Goal: Task Accomplishment & Management: Complete application form

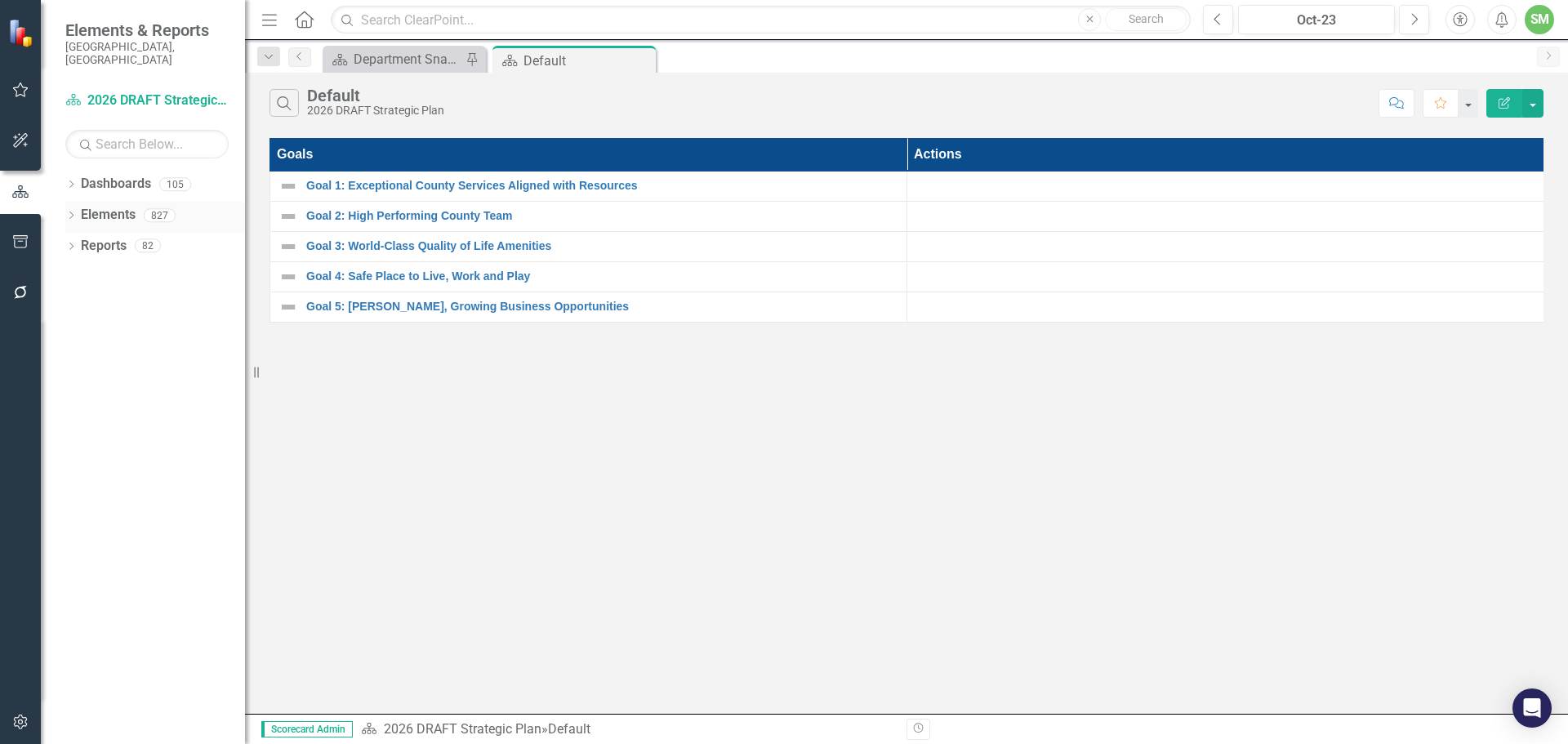
click at [79, 201] on div "Dropdown Elements 827" at bounding box center [154, 217] width 179 height 31
click at [73, 211] on div "Dropdown" at bounding box center [71, 217] width 12 height 14
click at [126, 299] on link "Challenge Challenges" at bounding box center [133, 308] width 88 height 19
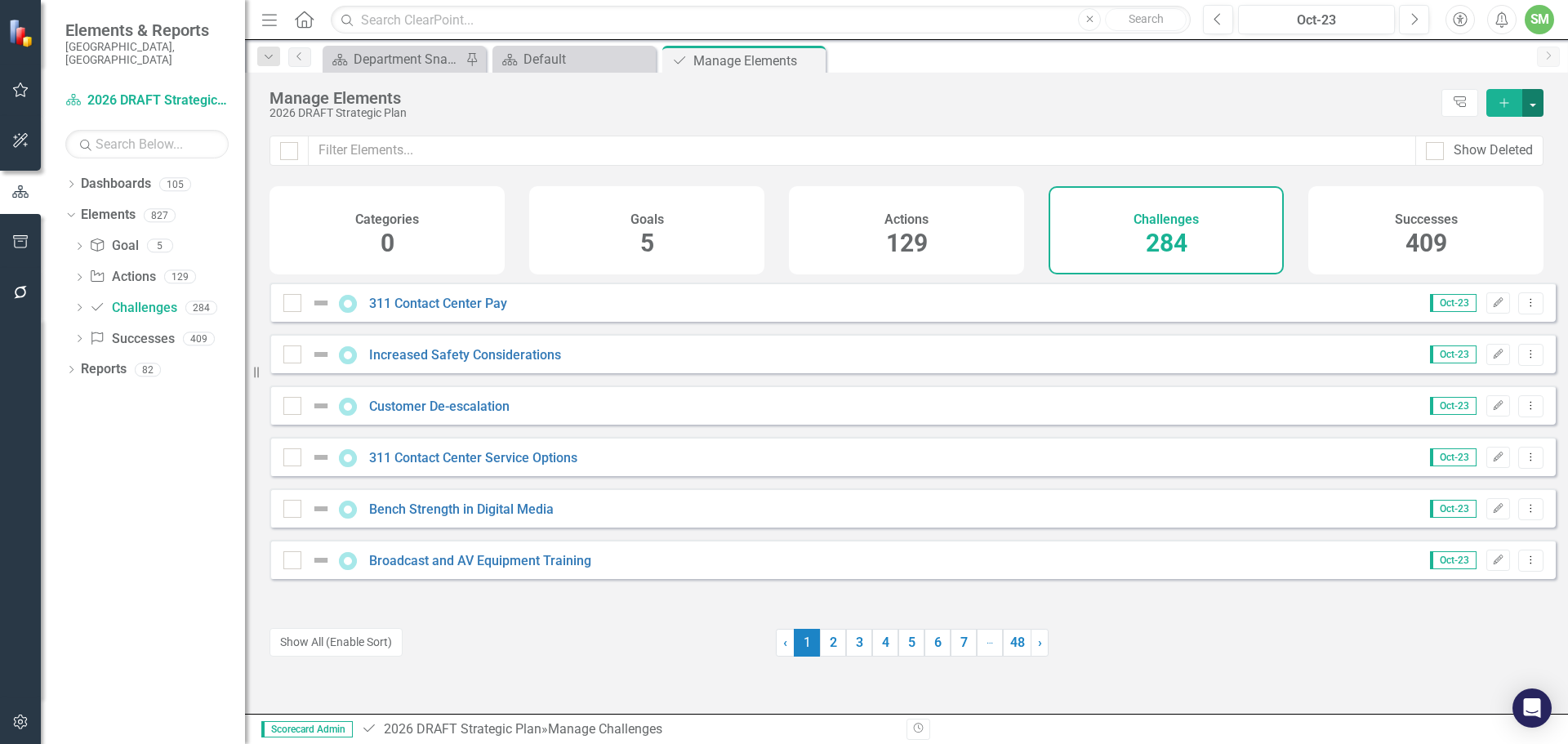
click at [1537, 94] on button "button" at bounding box center [1533, 103] width 21 height 28
click at [1484, 130] on link "Challenge Add Challenge" at bounding box center [1478, 132] width 129 height 31
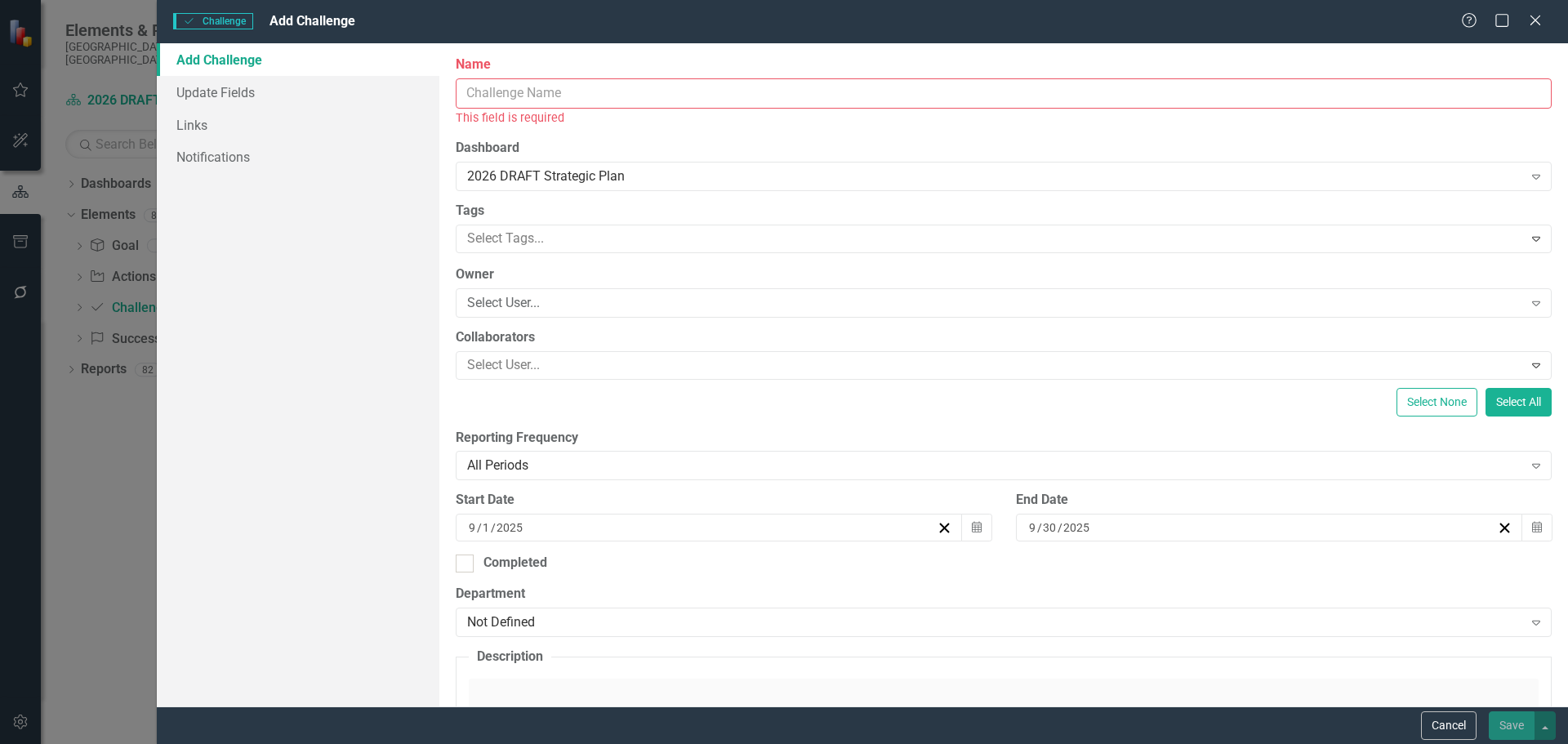
click at [532, 96] on input "Name" at bounding box center [1004, 93] width 1096 height 31
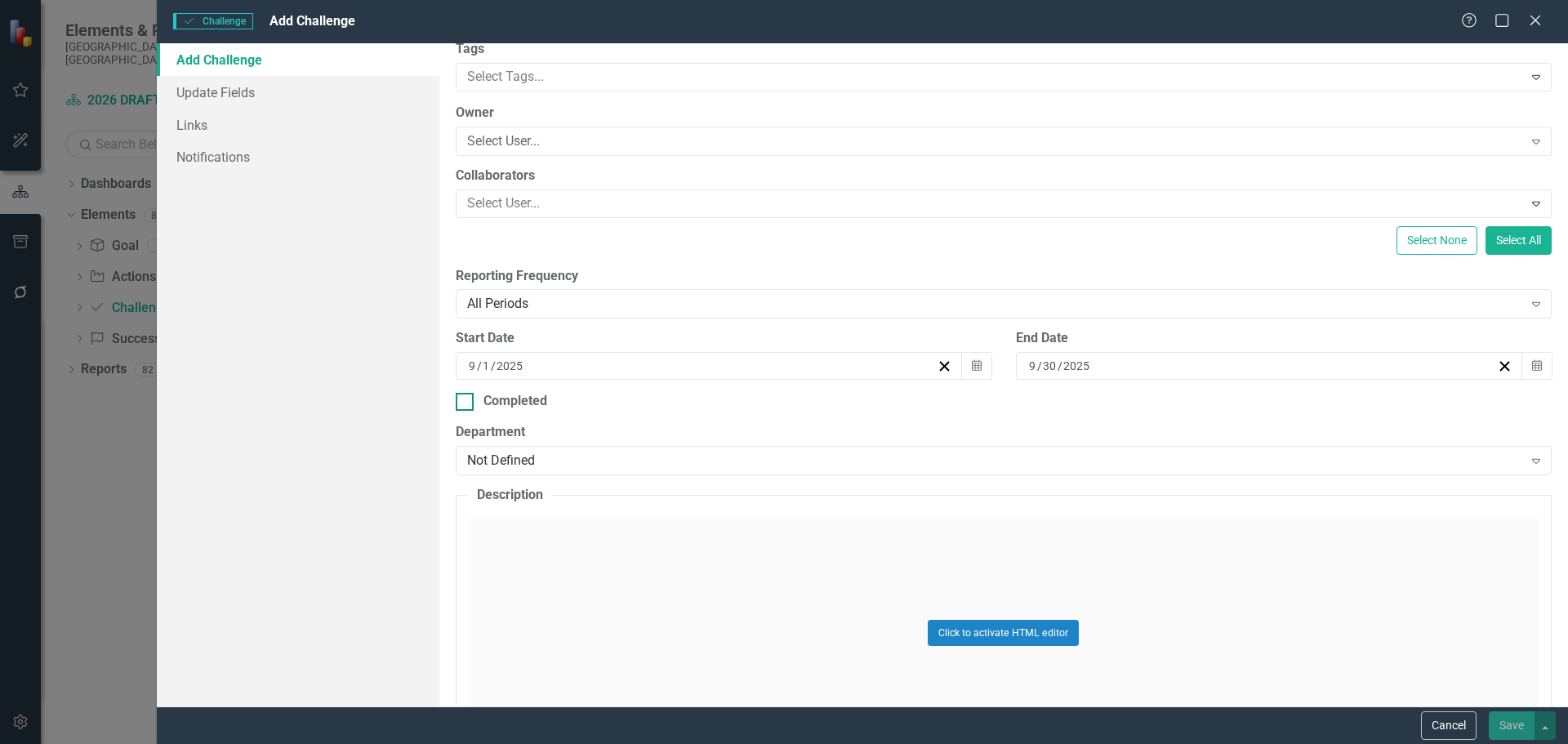
scroll to position [163, 0]
click at [573, 453] on div "Not Defined" at bounding box center [995, 459] width 1056 height 19
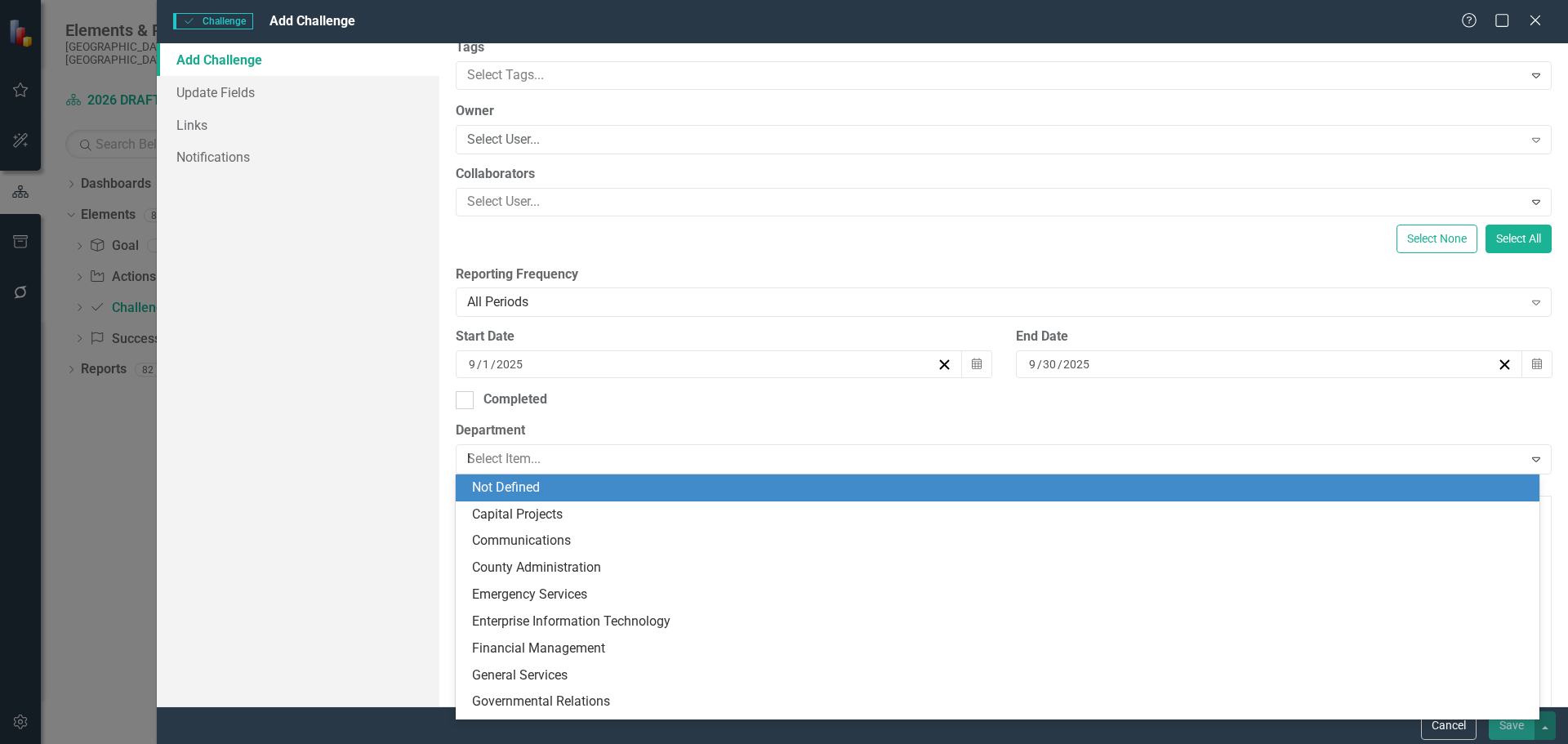
type input "hea"
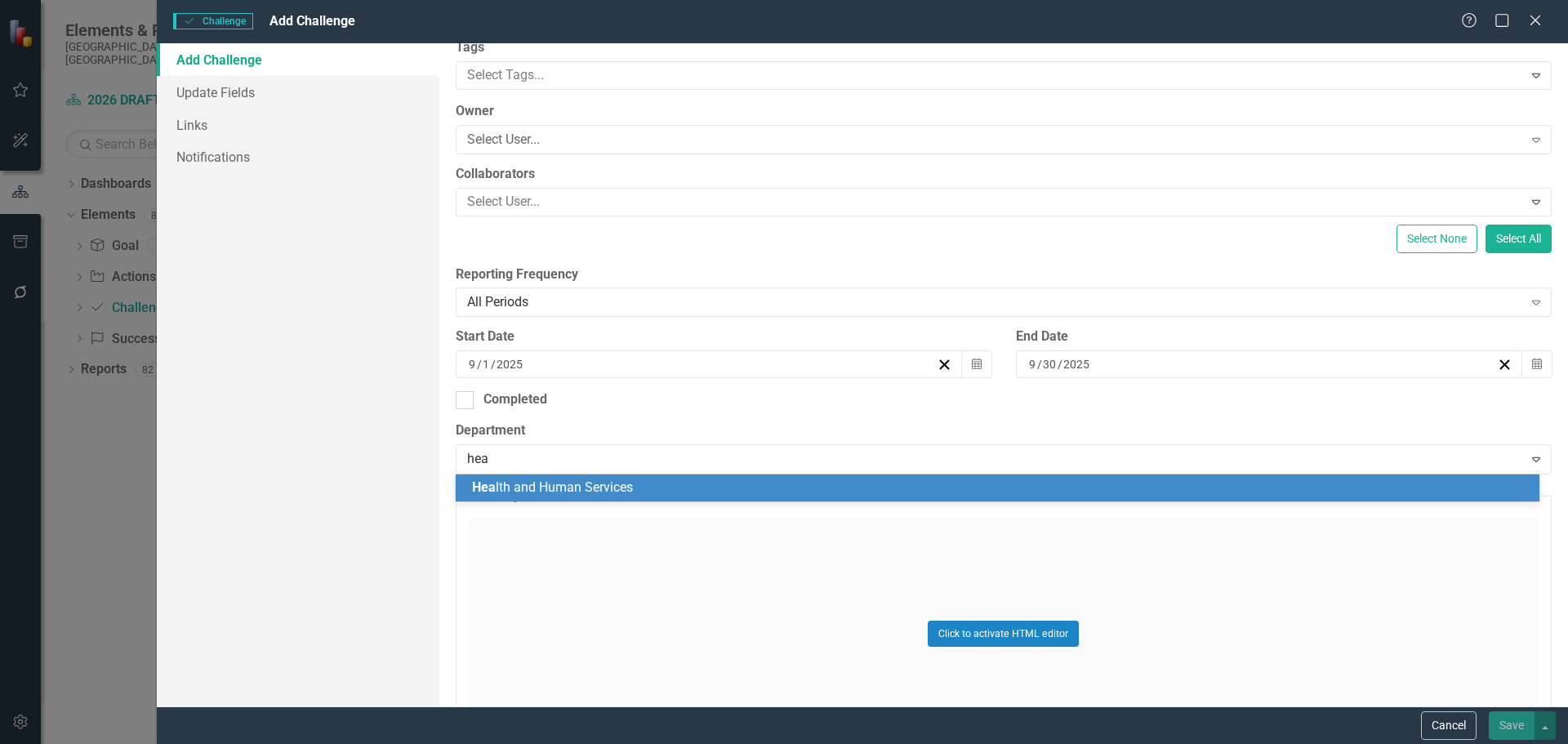
click at [553, 481] on span "Hea lth and Human Services" at bounding box center [552, 486] width 161 height 16
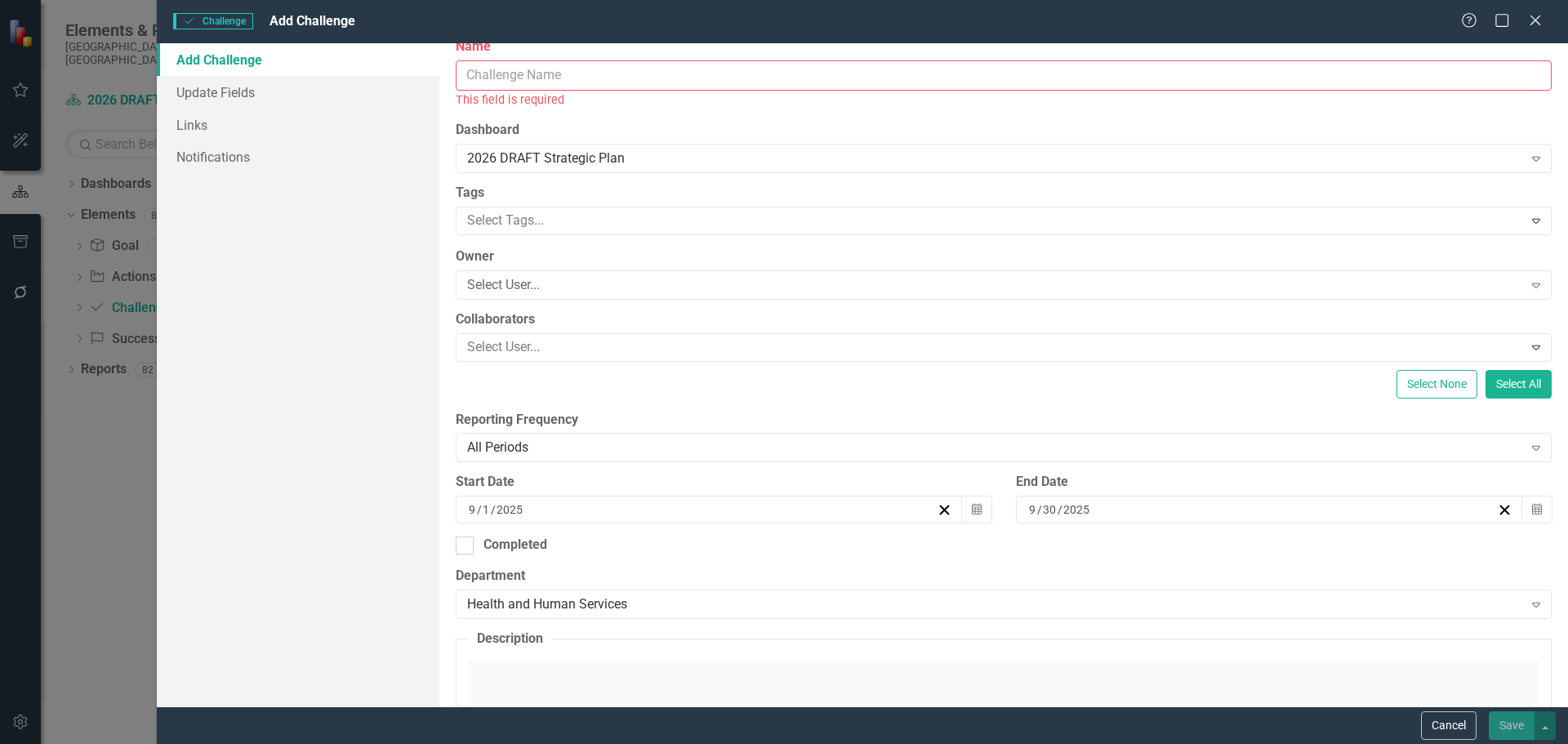
scroll to position [0, 0]
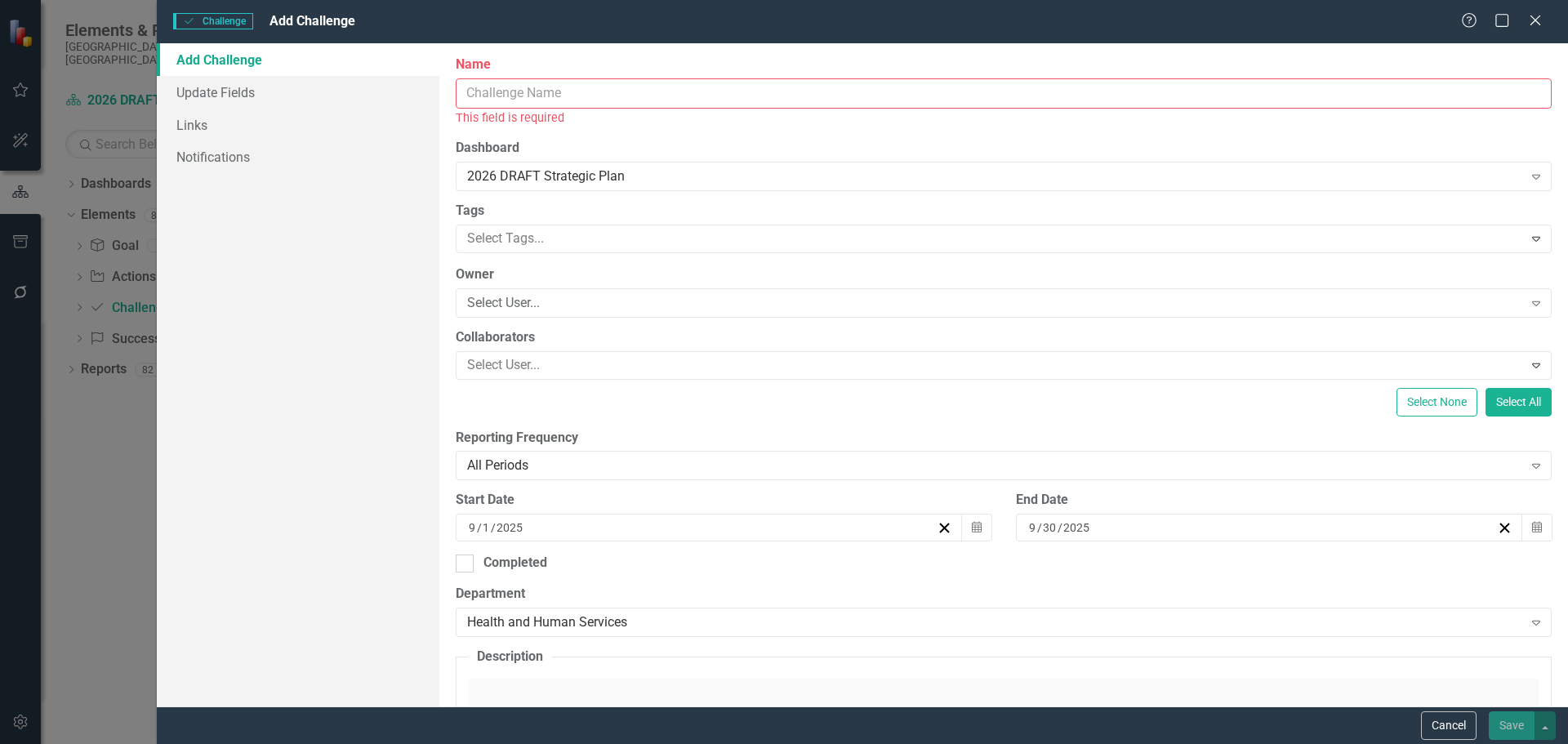
click at [622, 100] on input "Name" at bounding box center [1004, 93] width 1096 height 31
paste input "Federal Administration changes/requirements"
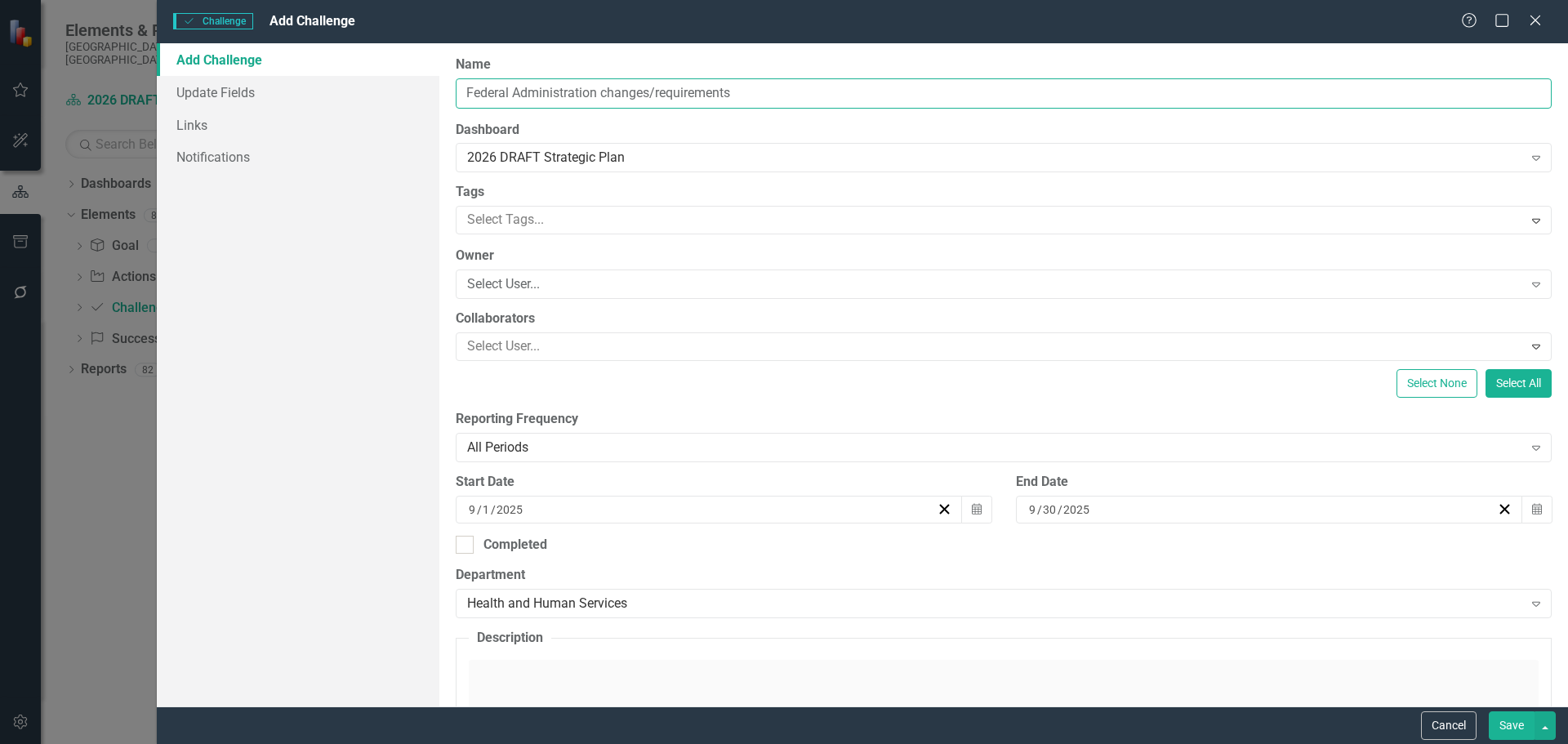
type input "Federal Administration changes/requirements"
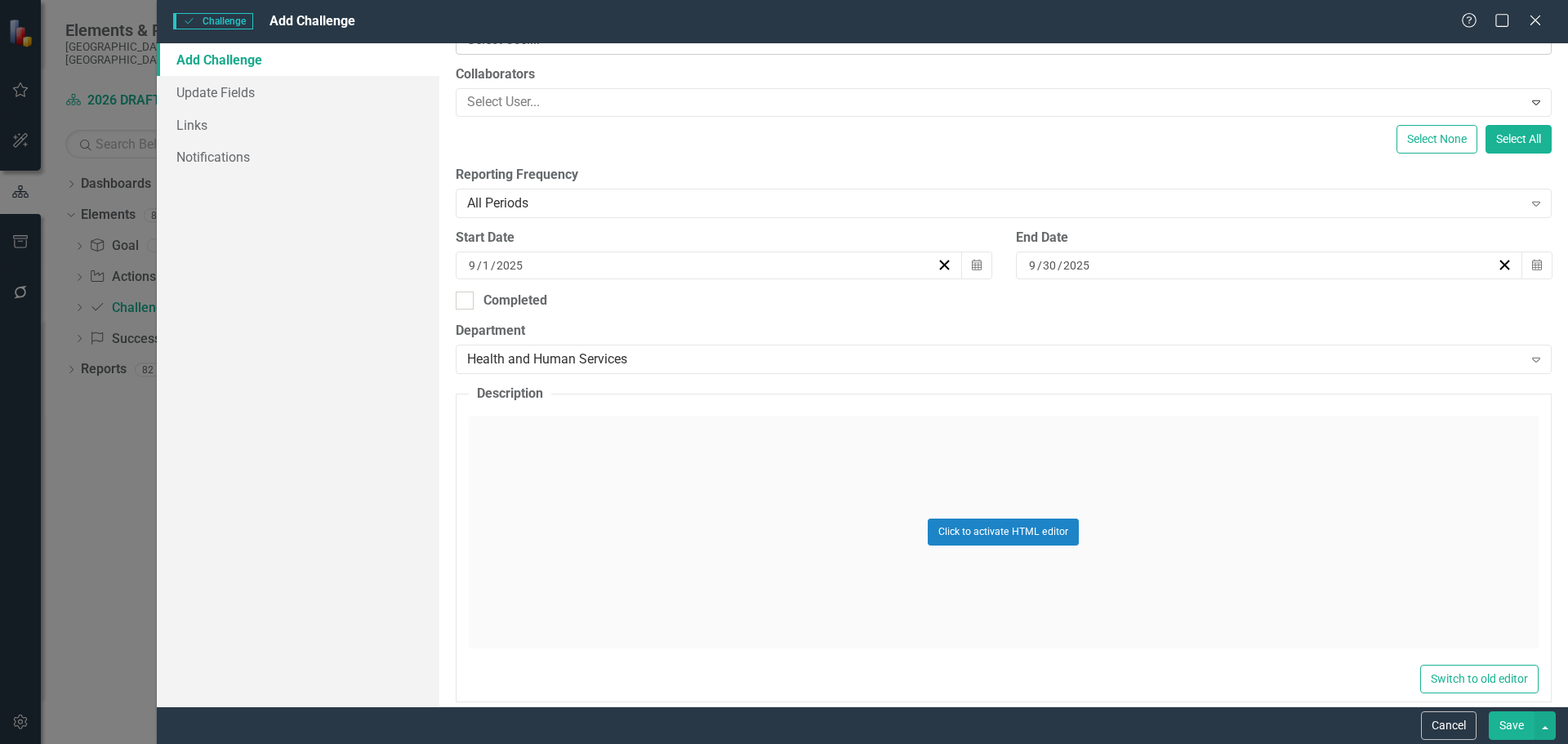
scroll to position [264, 0]
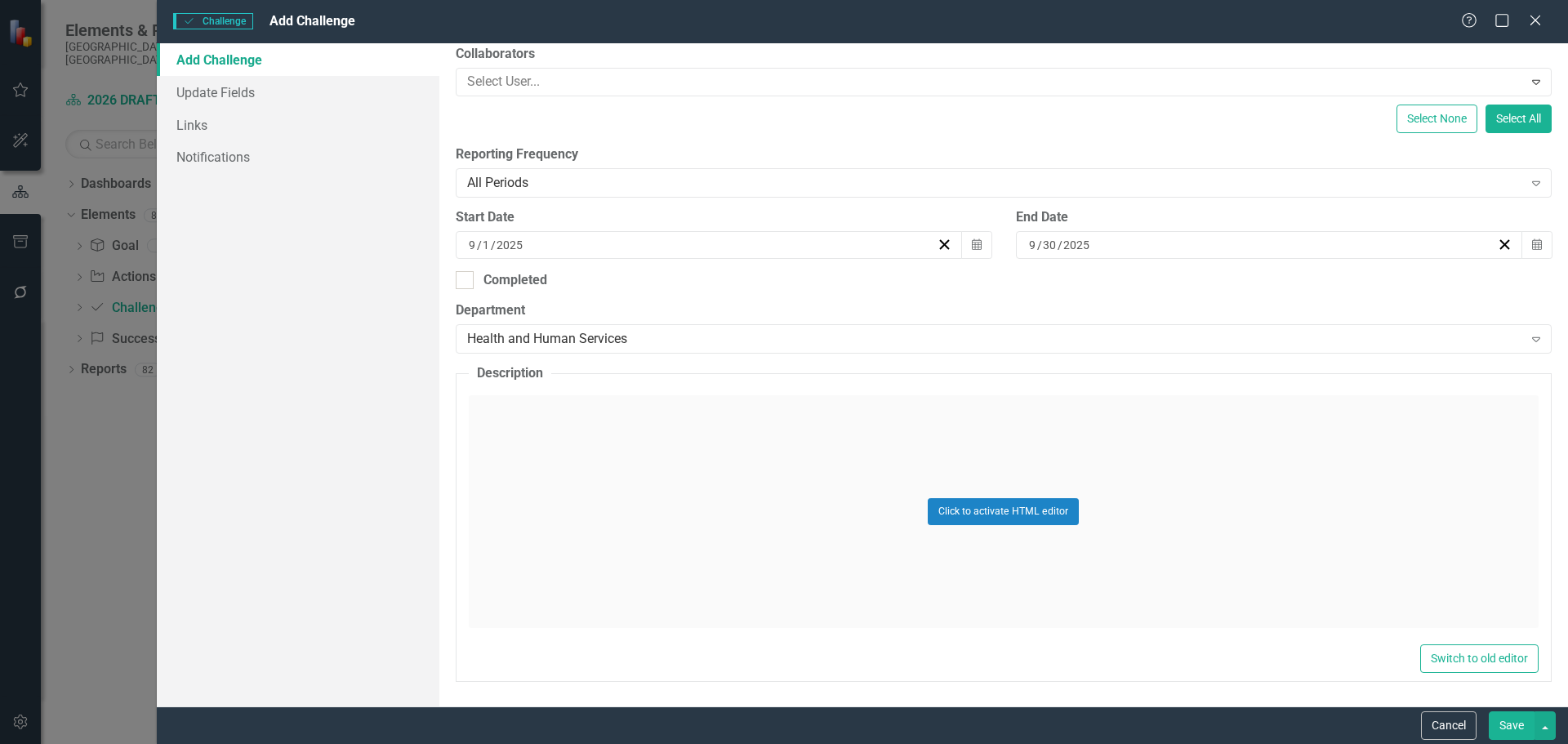
click at [568, 427] on div "Click to activate HTML editor" at bounding box center [1003, 511] width 1070 height 233
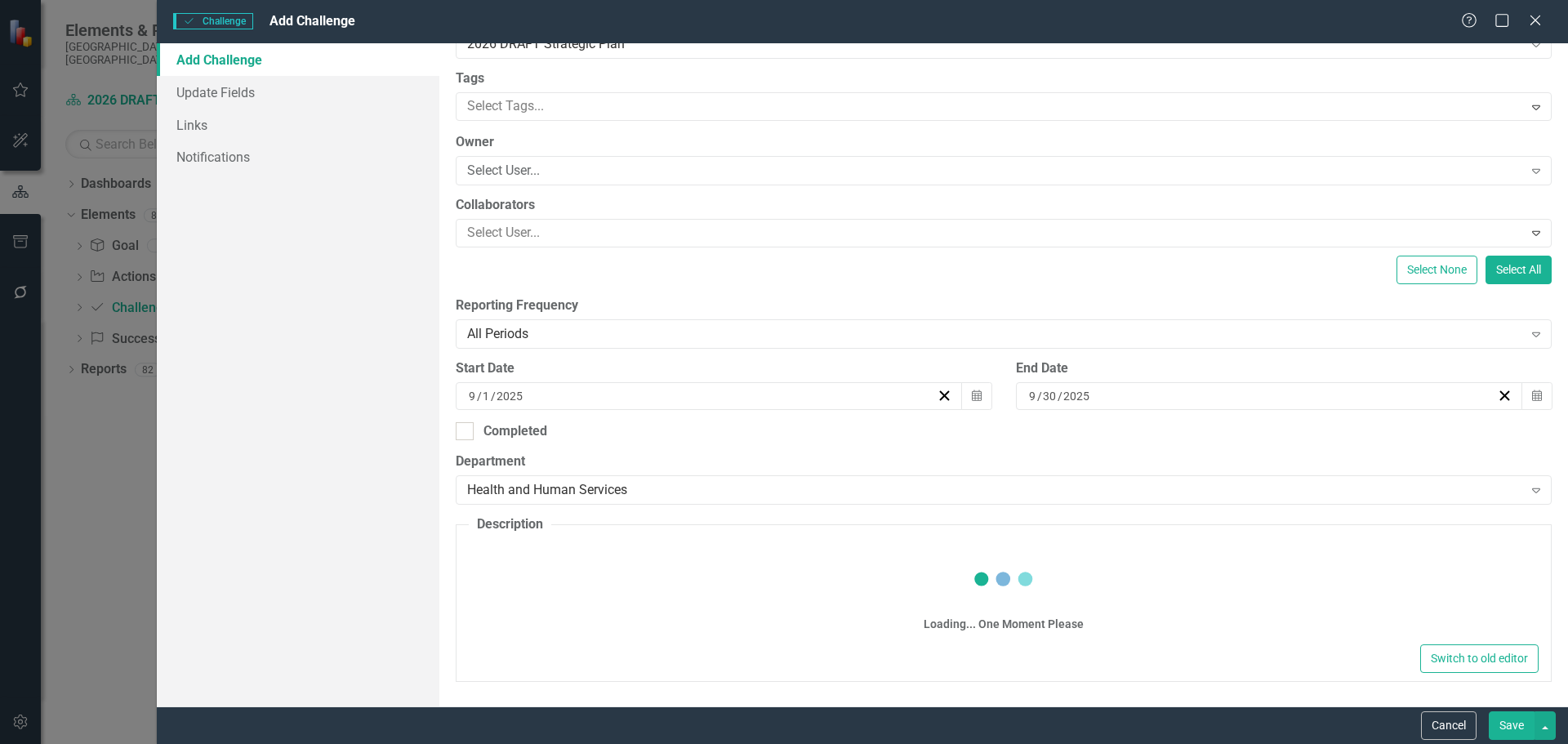
scroll to position [113, 0]
click at [516, 560] on div "ClearPoint Can Do More! How ClearPoint Can Help Close Enterprise plans can auto…" at bounding box center [1004, 374] width 1128 height 663
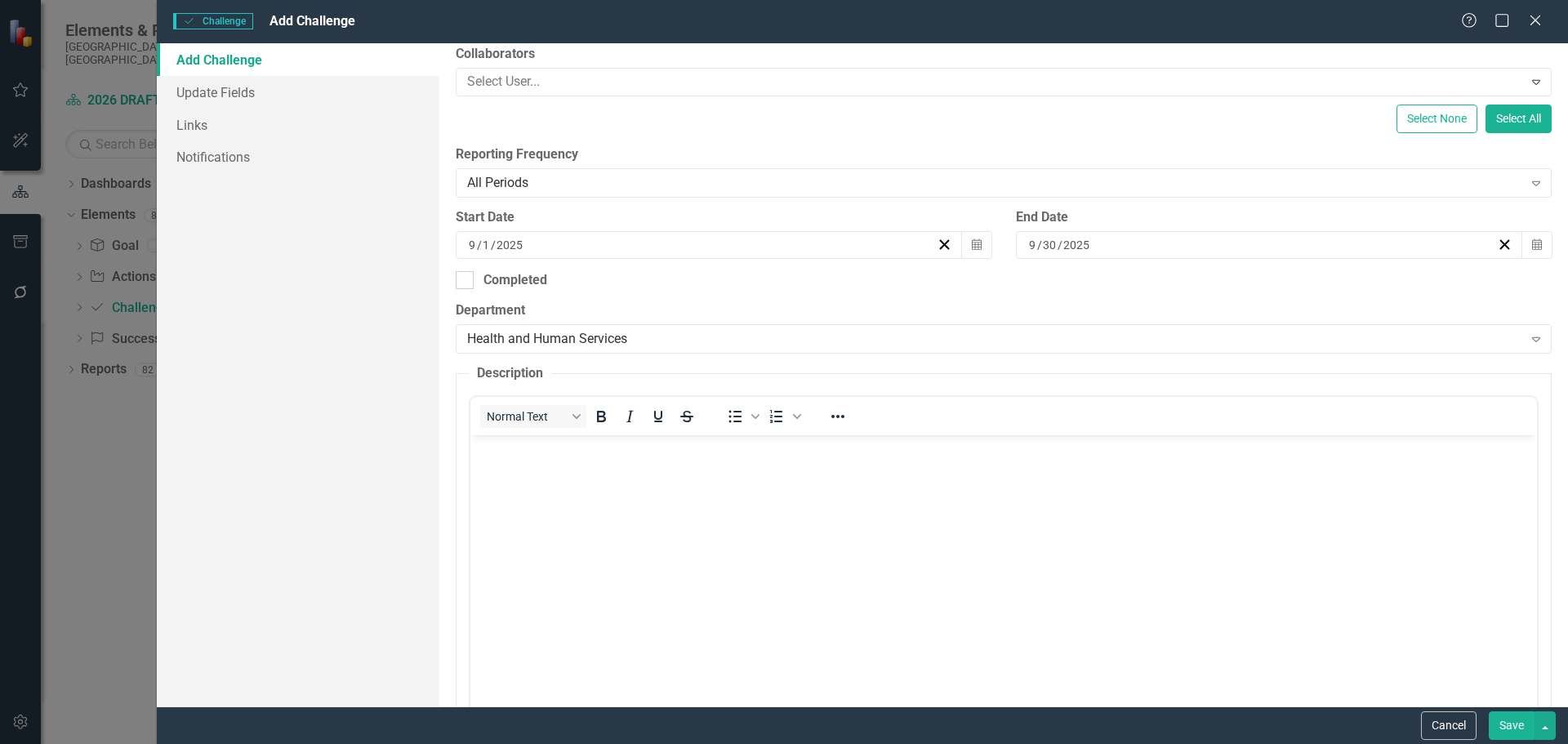
scroll to position [0, 0]
click at [498, 480] on body "Rich Text Area. Press ALT-0 for help." at bounding box center [1002, 557] width 1067 height 245
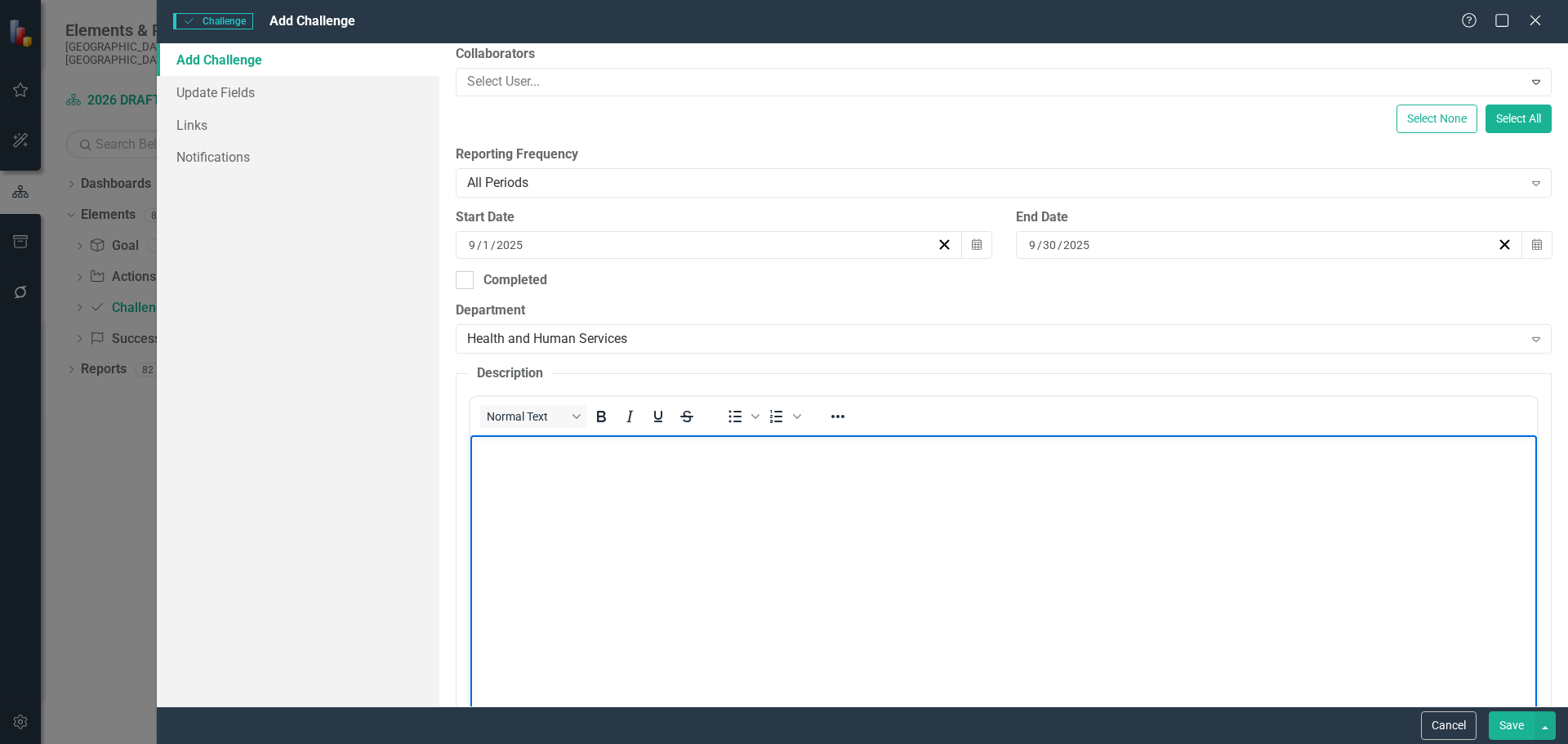
paste body "Rich Text Area. Press ALT-0 for help."
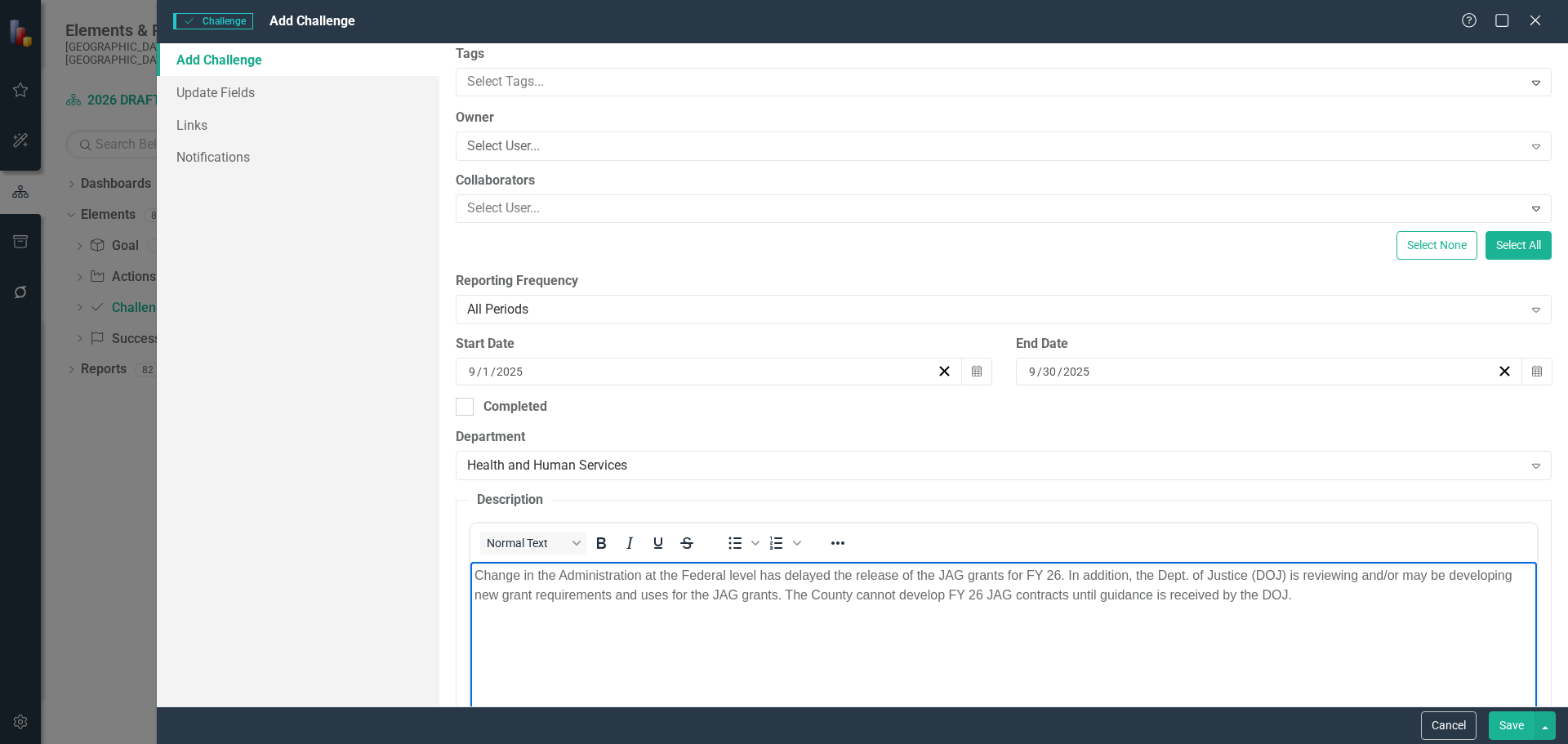
scroll to position [346, 0]
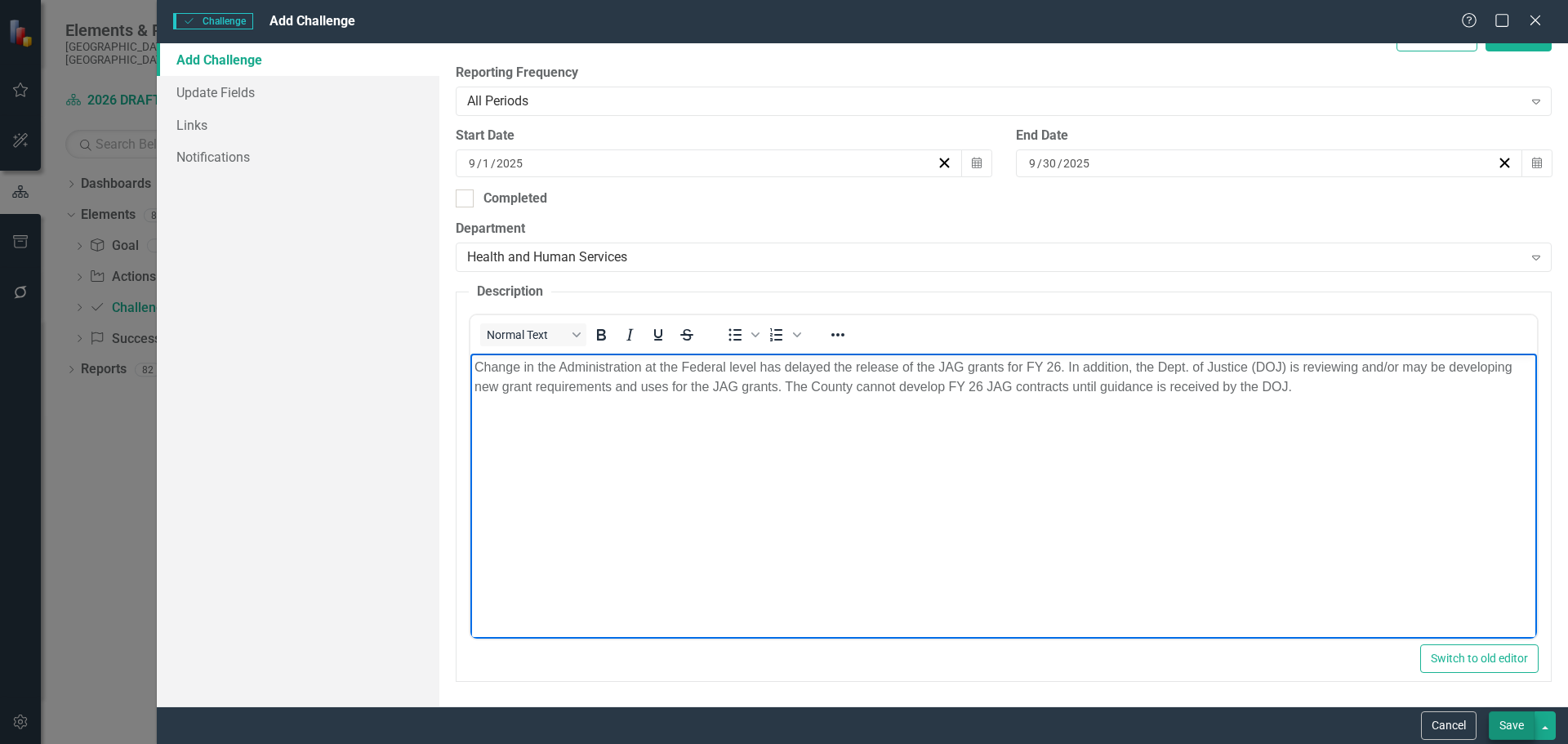
click at [1517, 724] on button "Save" at bounding box center [1511, 725] width 45 height 29
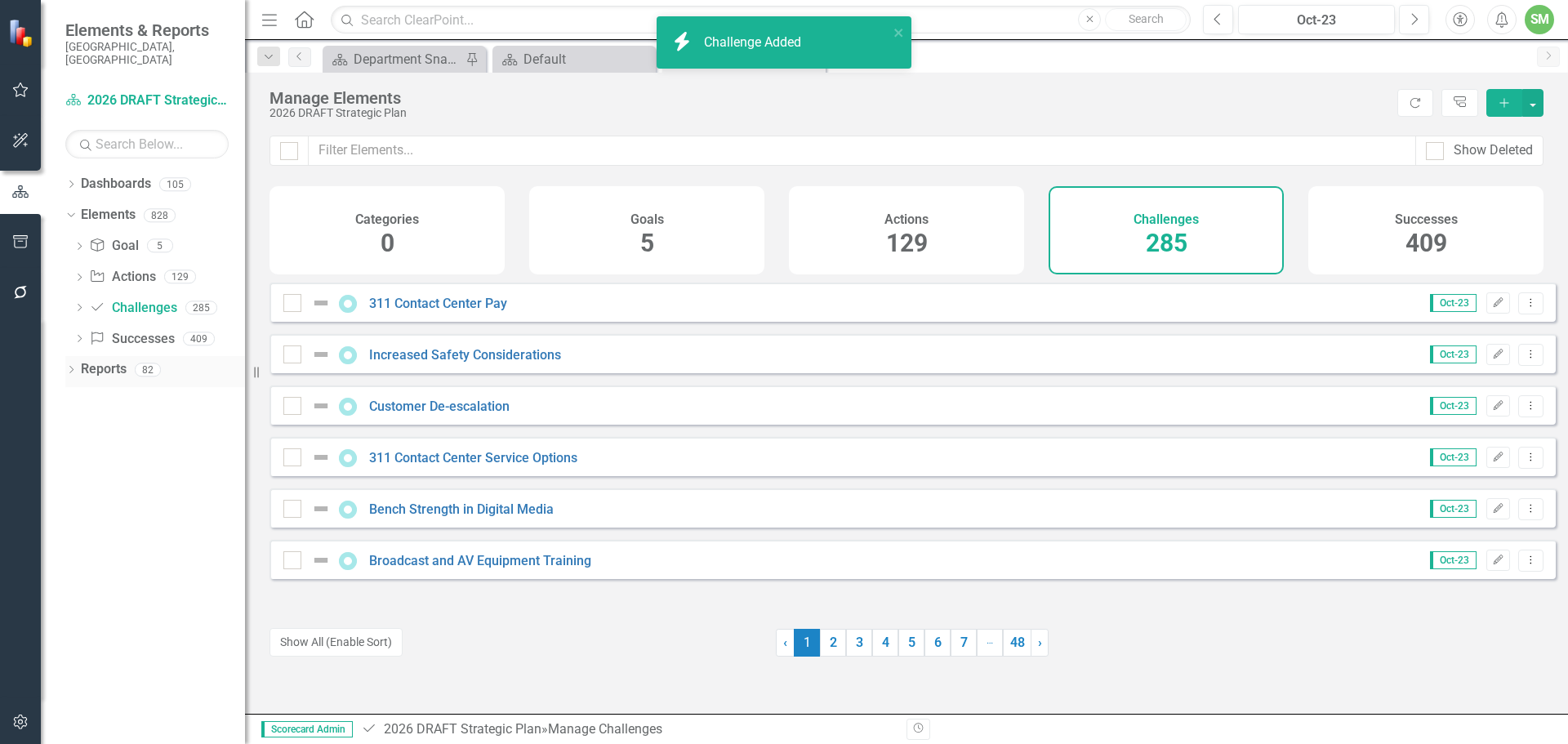
click at [83, 360] on link "Reports" at bounding box center [103, 369] width 45 height 19
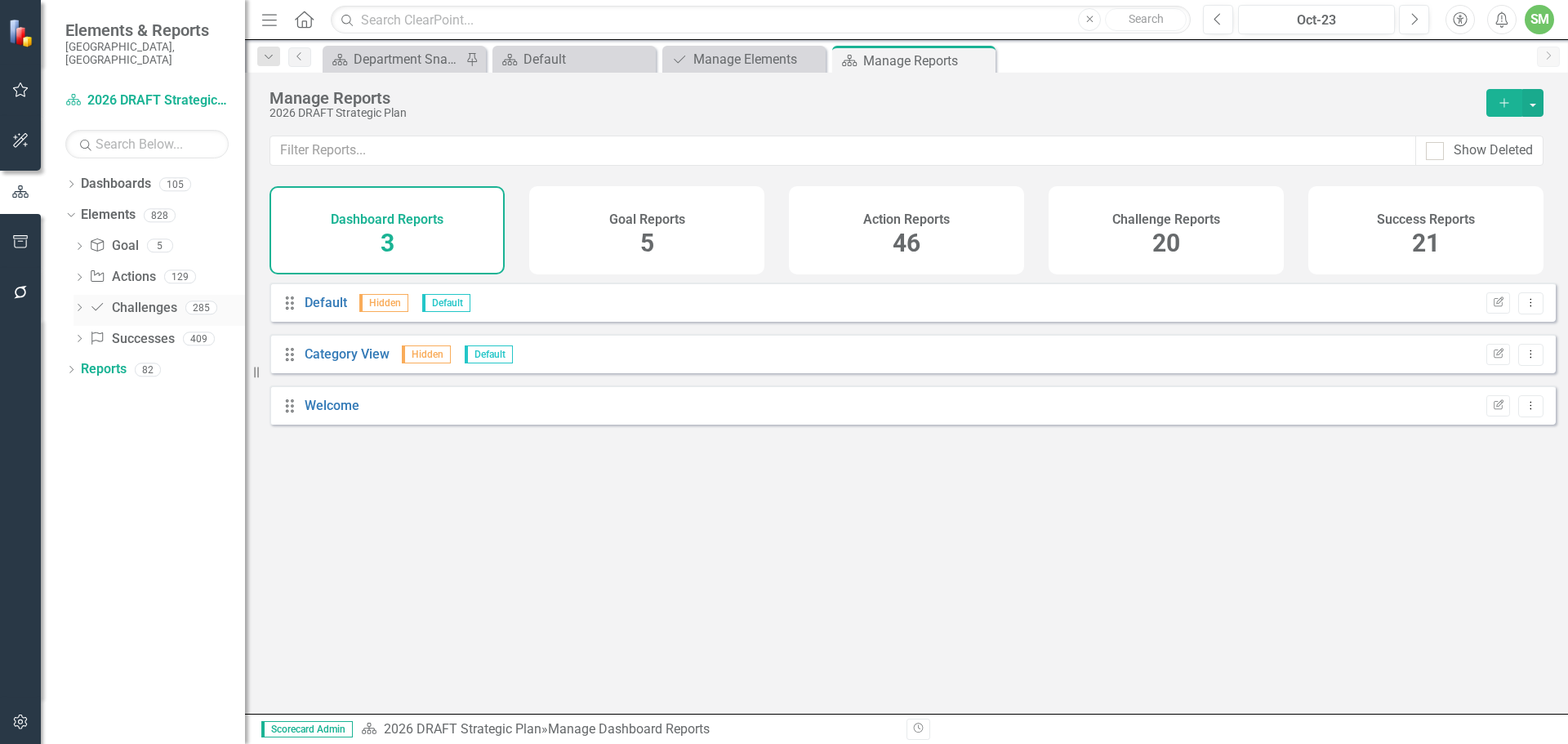
click at [118, 299] on link "Challenge Challenges" at bounding box center [133, 308] width 88 height 19
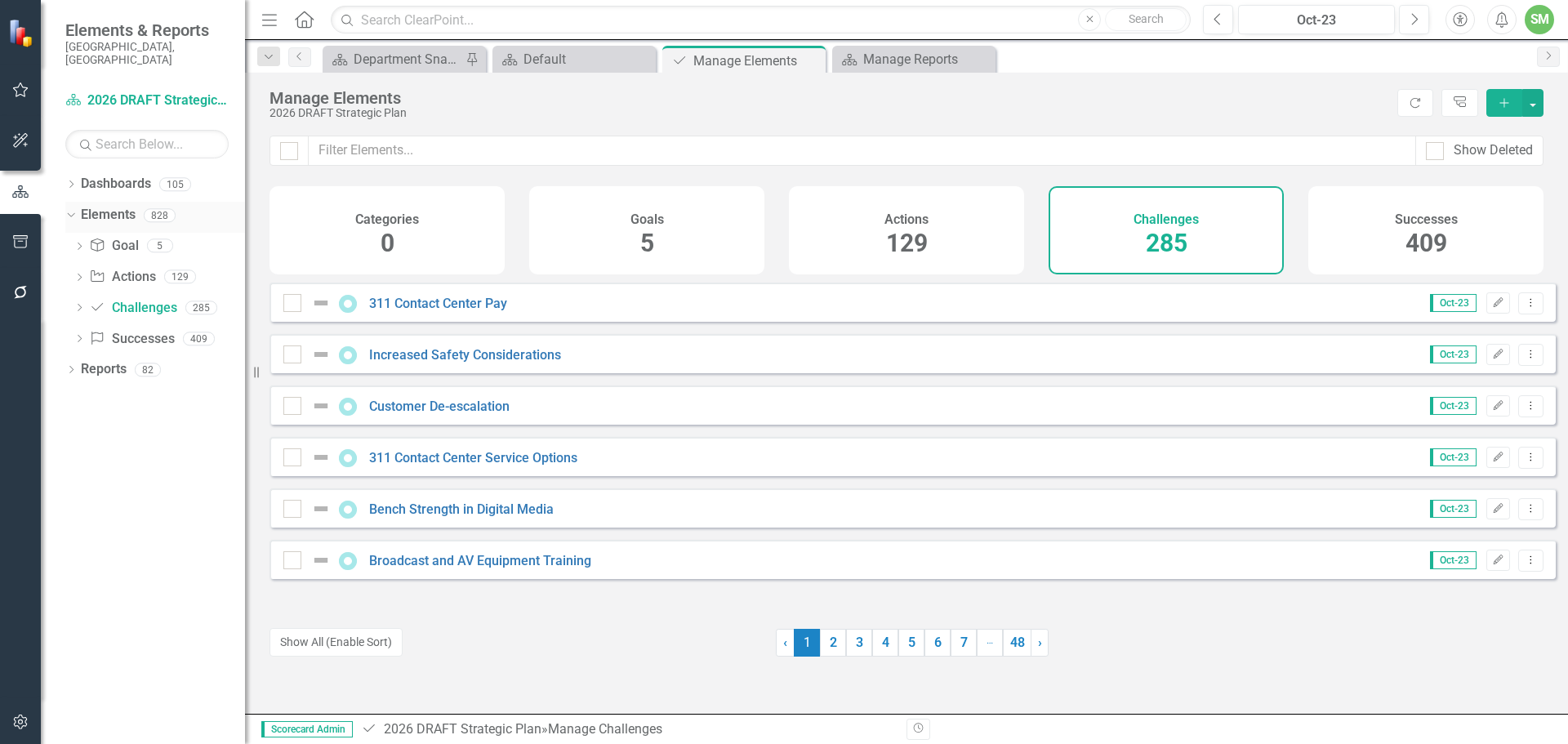
click at [69, 201] on div "Dropdown Elements 828" at bounding box center [154, 217] width 179 height 31
click at [97, 360] on link "Reports" at bounding box center [103, 369] width 45 height 19
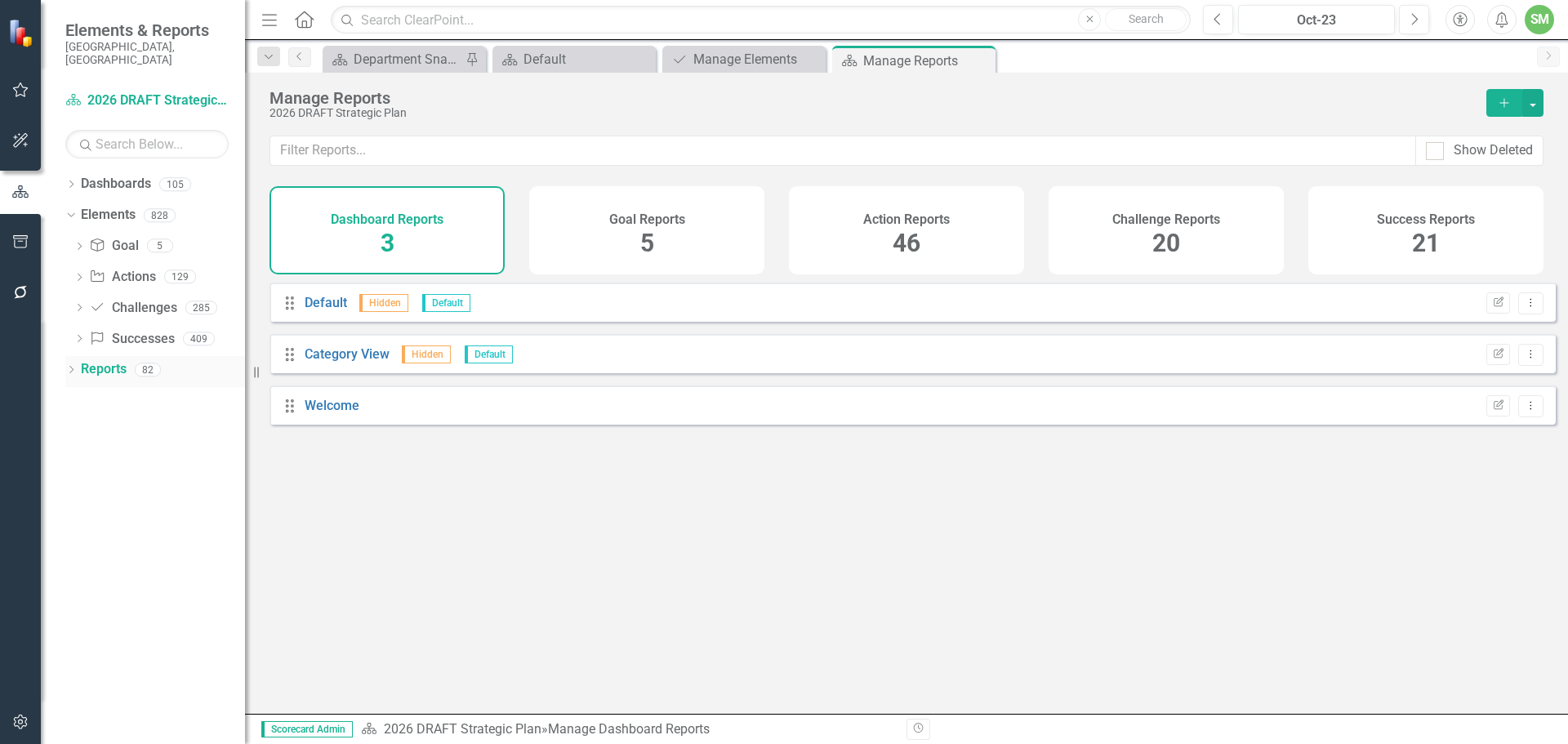
click at [83, 360] on link "Reports" at bounding box center [103, 369] width 45 height 19
click at [66, 367] on icon "Dropdown" at bounding box center [71, 371] width 12 height 9
click at [1147, 220] on h4 "Challenge Reports" at bounding box center [1166, 220] width 107 height 15
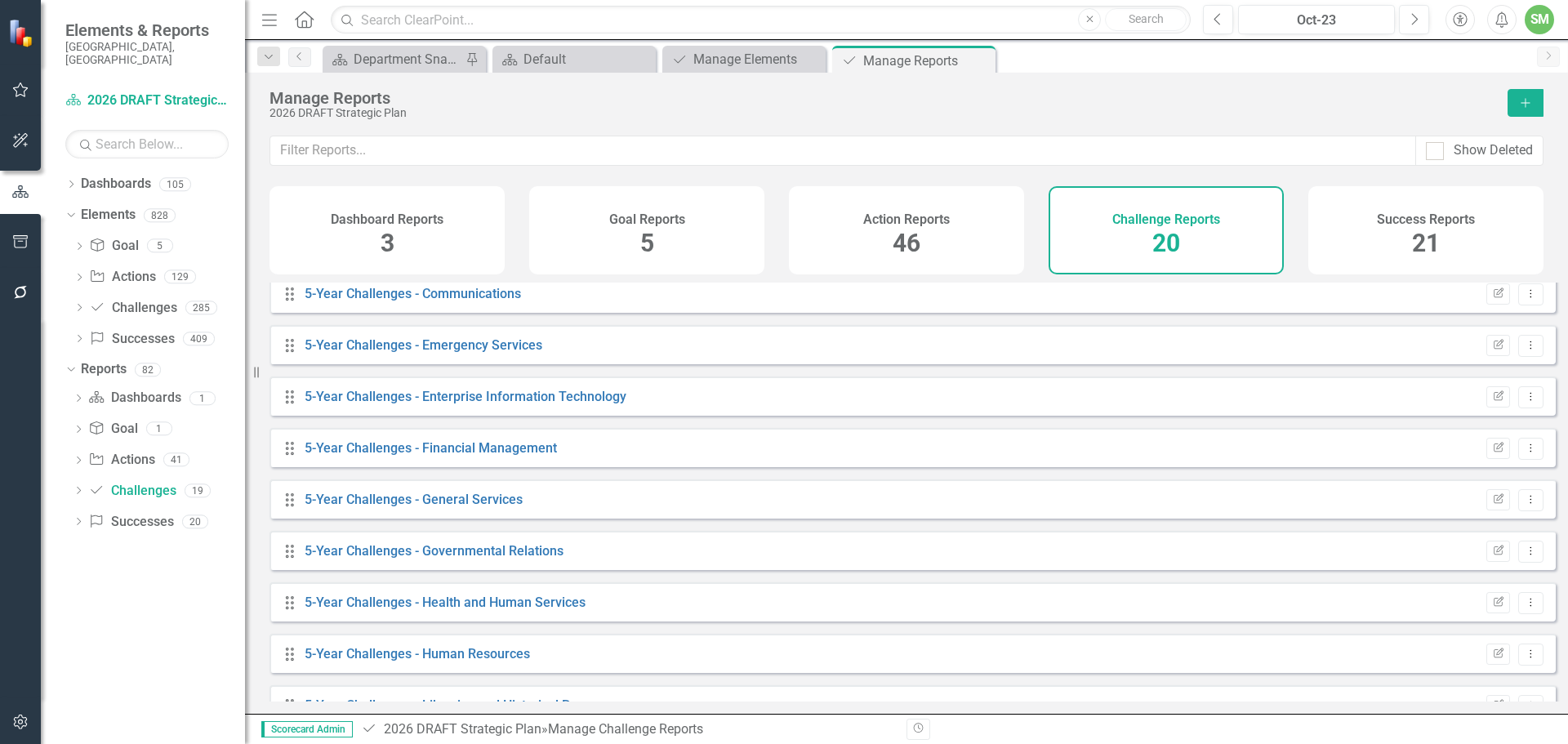
scroll to position [245, 0]
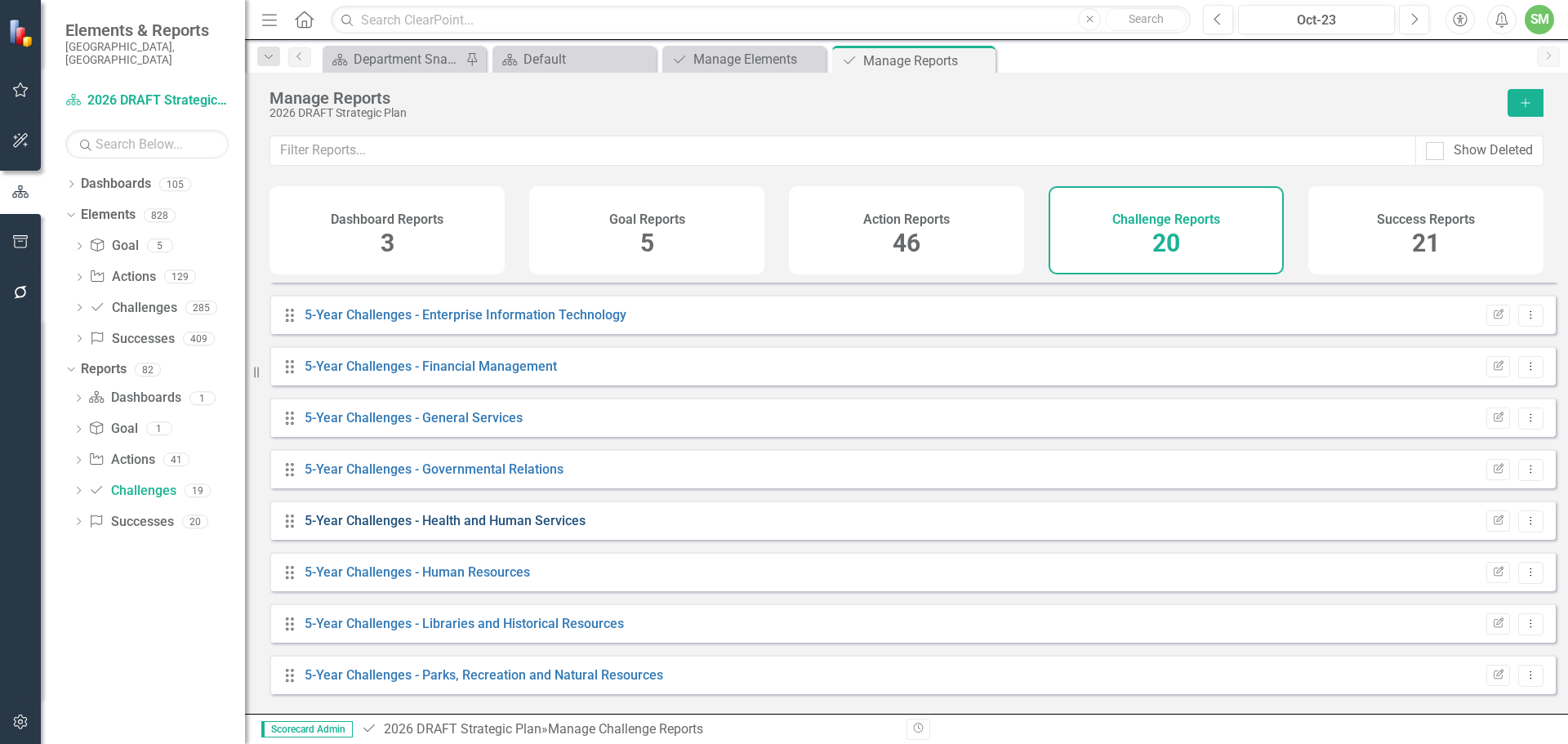
click at [517, 528] on link "5-Year Challenges - Health and Human Services" at bounding box center [445, 520] width 281 height 16
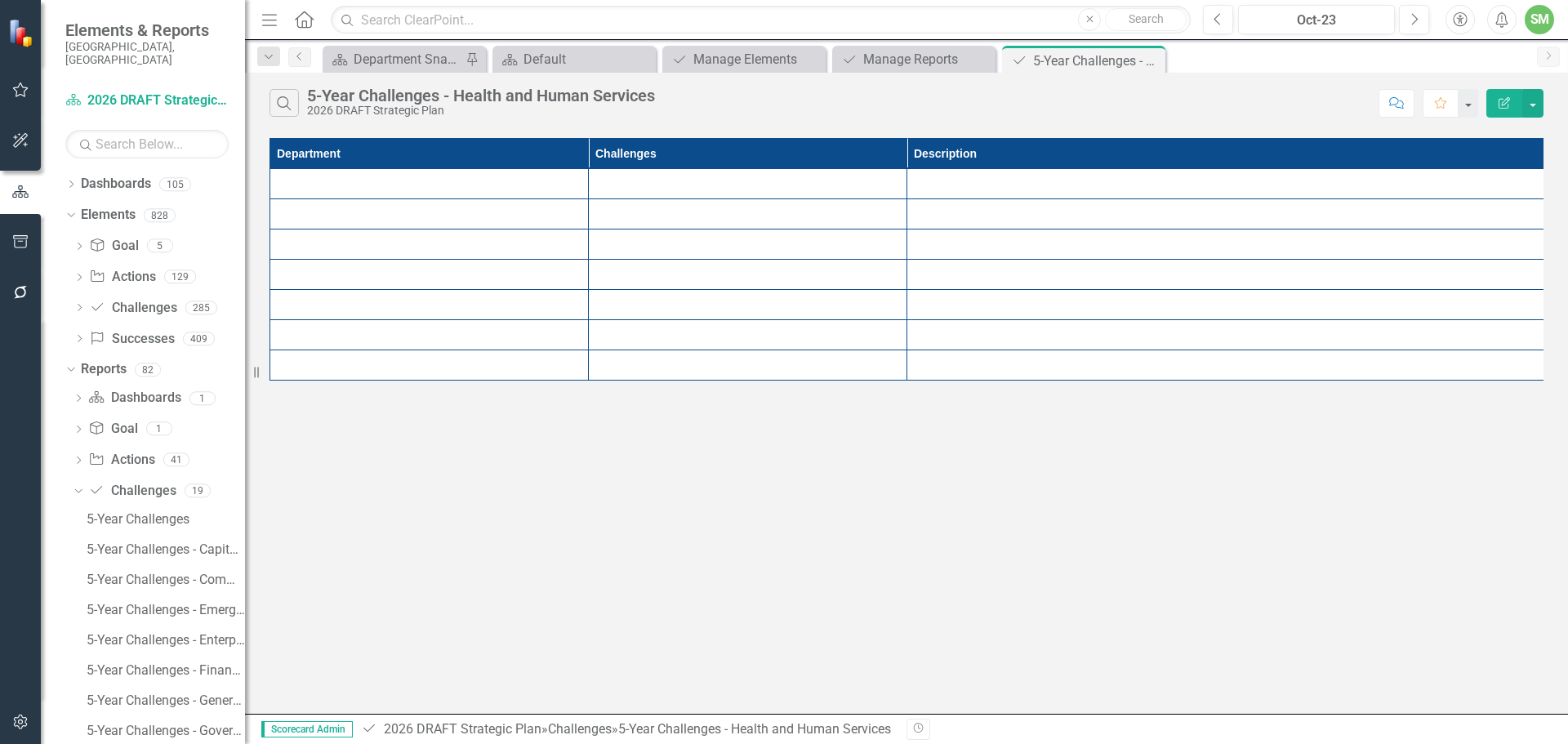
scroll to position [17, 0]
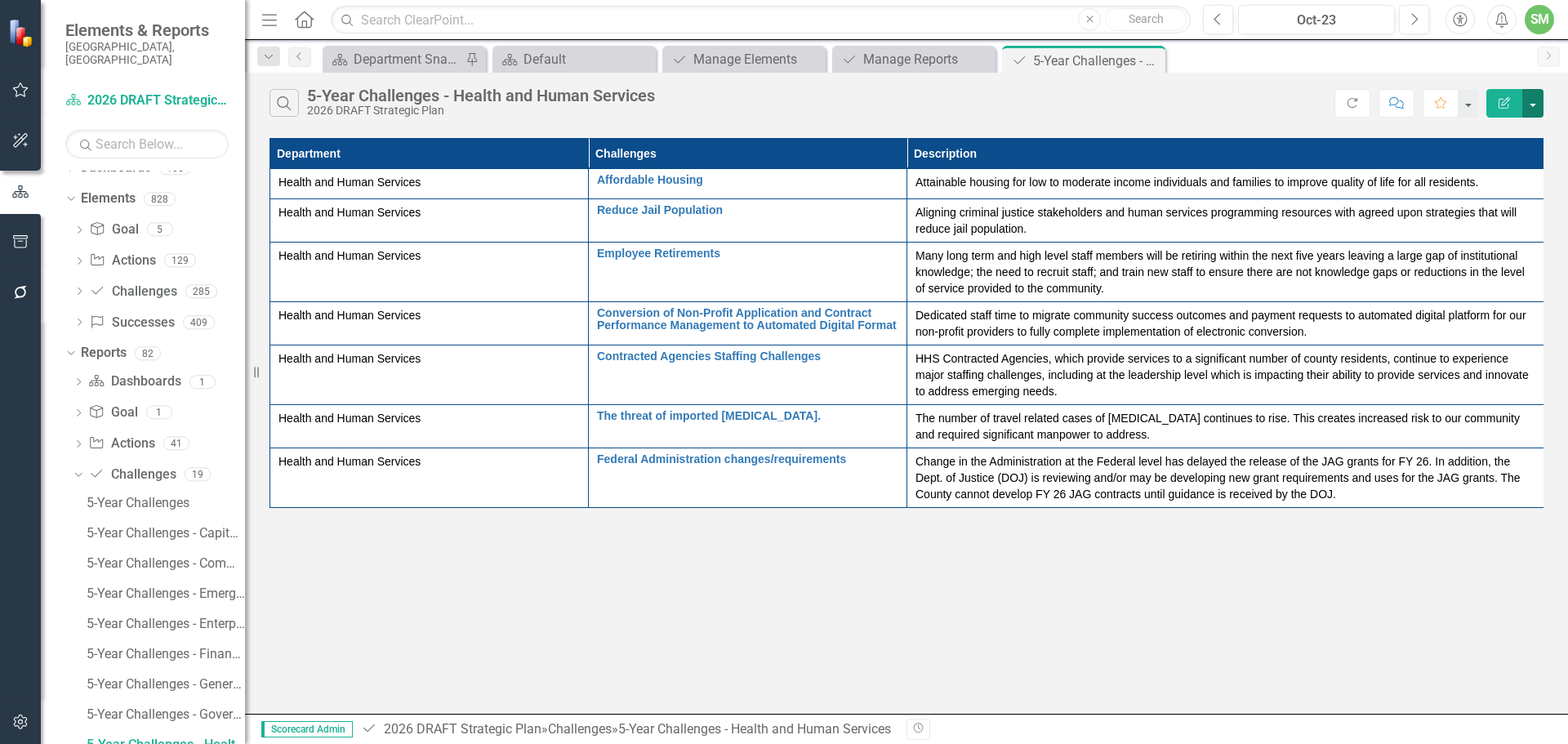
click at [1534, 99] on button "button" at bounding box center [1533, 103] width 21 height 29
click at [1461, 164] on link "PDF Export to PDF" at bounding box center [1478, 166] width 129 height 31
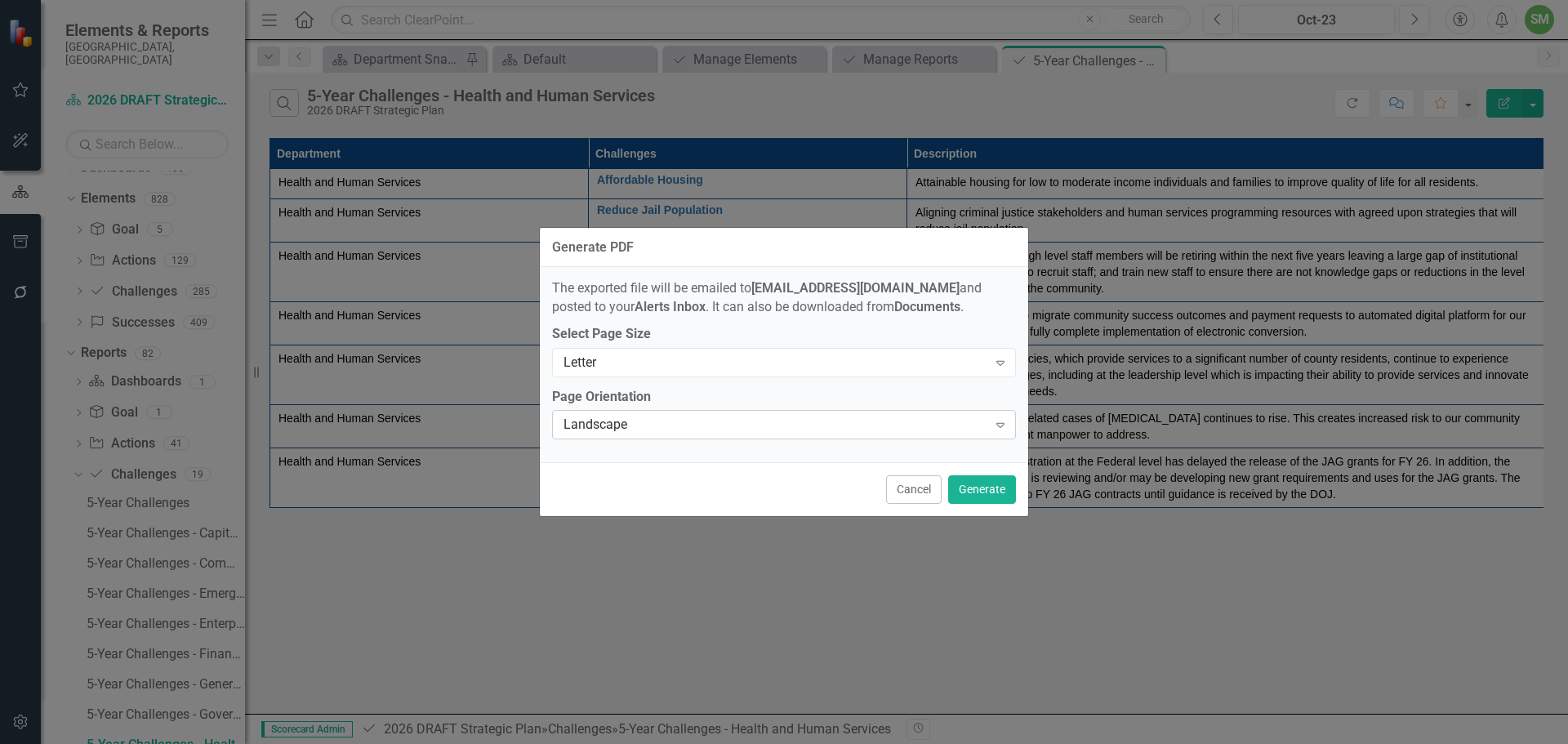
click at [842, 426] on div "Landscape" at bounding box center [775, 424] width 424 height 19
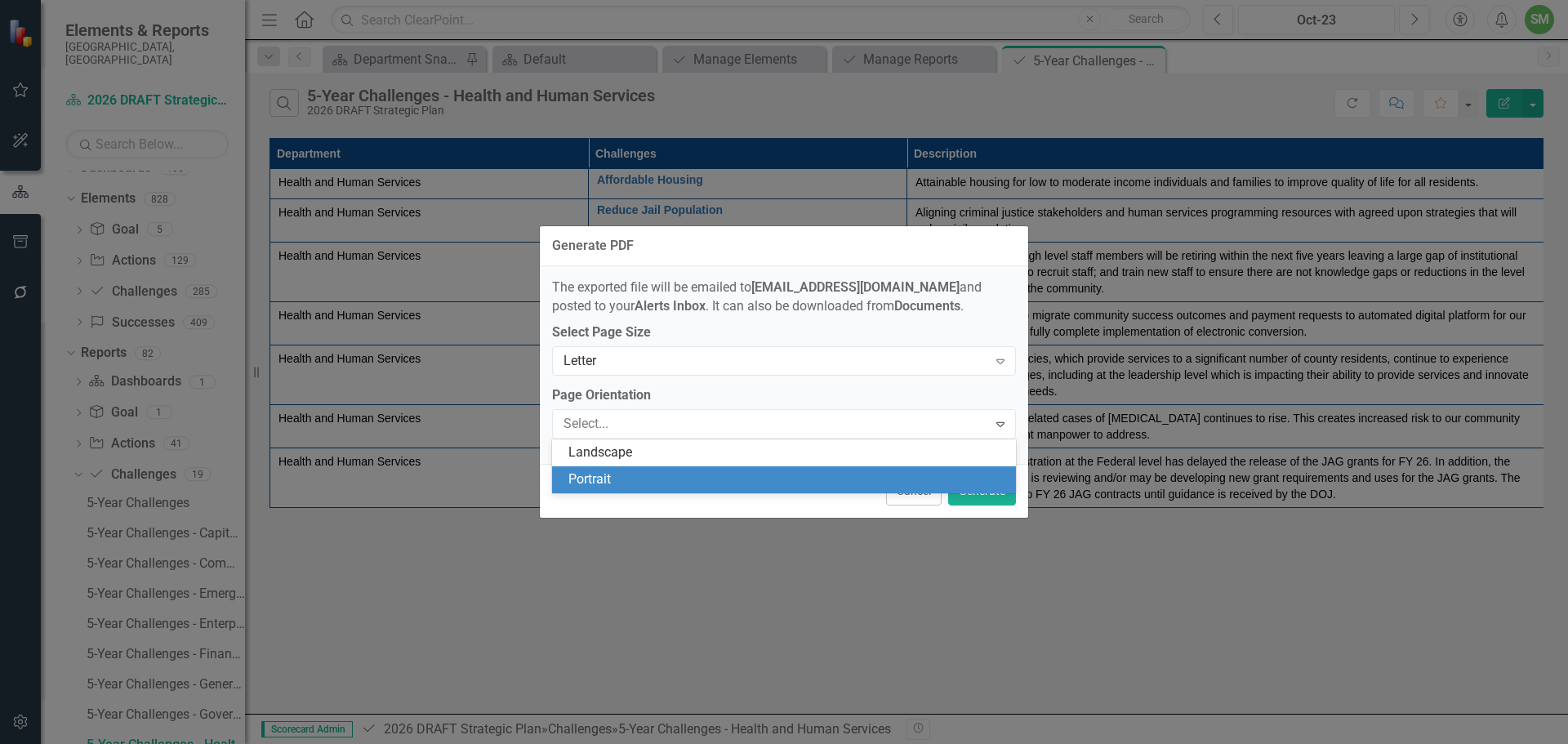
click at [719, 483] on div "Portrait" at bounding box center [787, 479] width 438 height 19
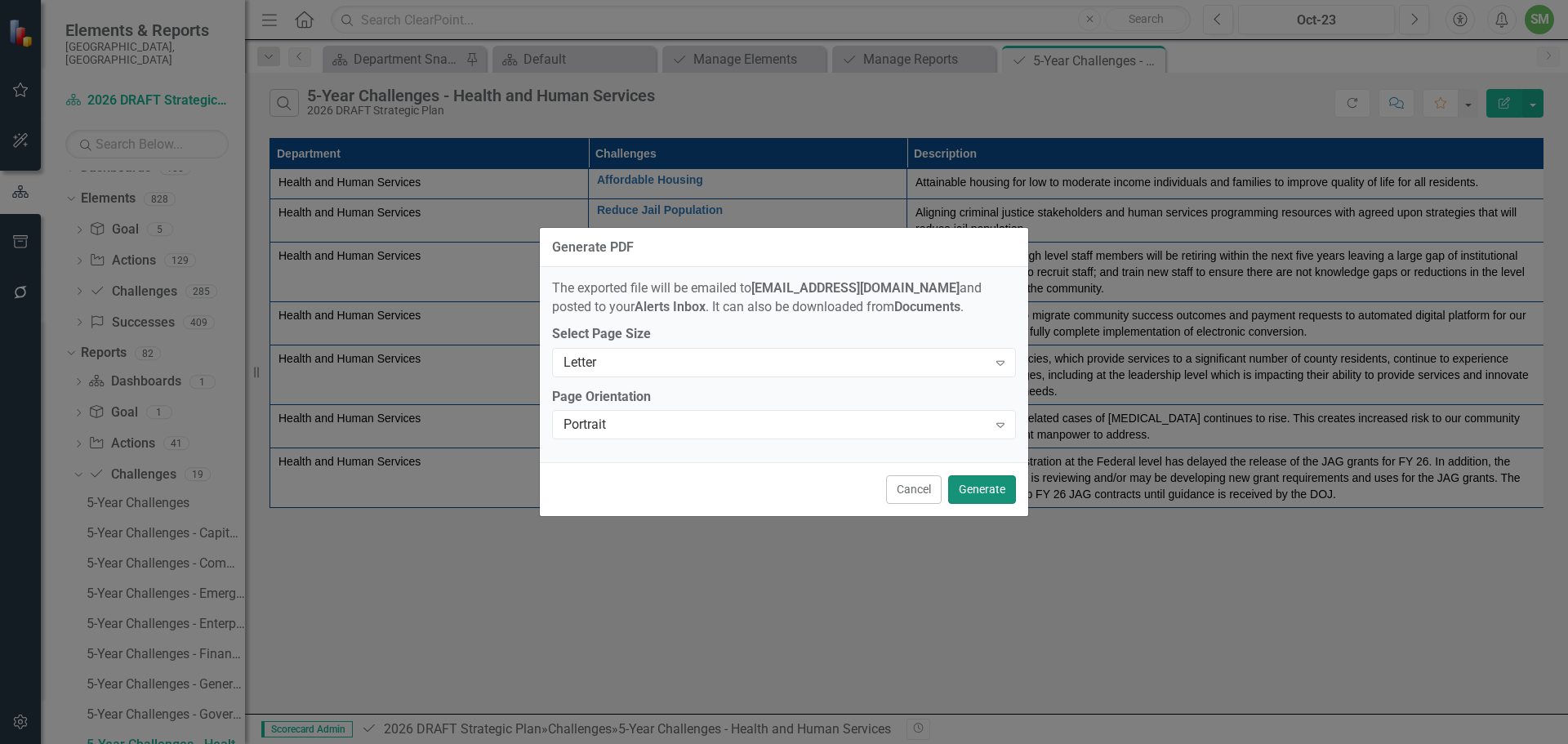
click at [976, 487] on button "Generate" at bounding box center [982, 489] width 68 height 29
